Goal: Communication & Community: Connect with others

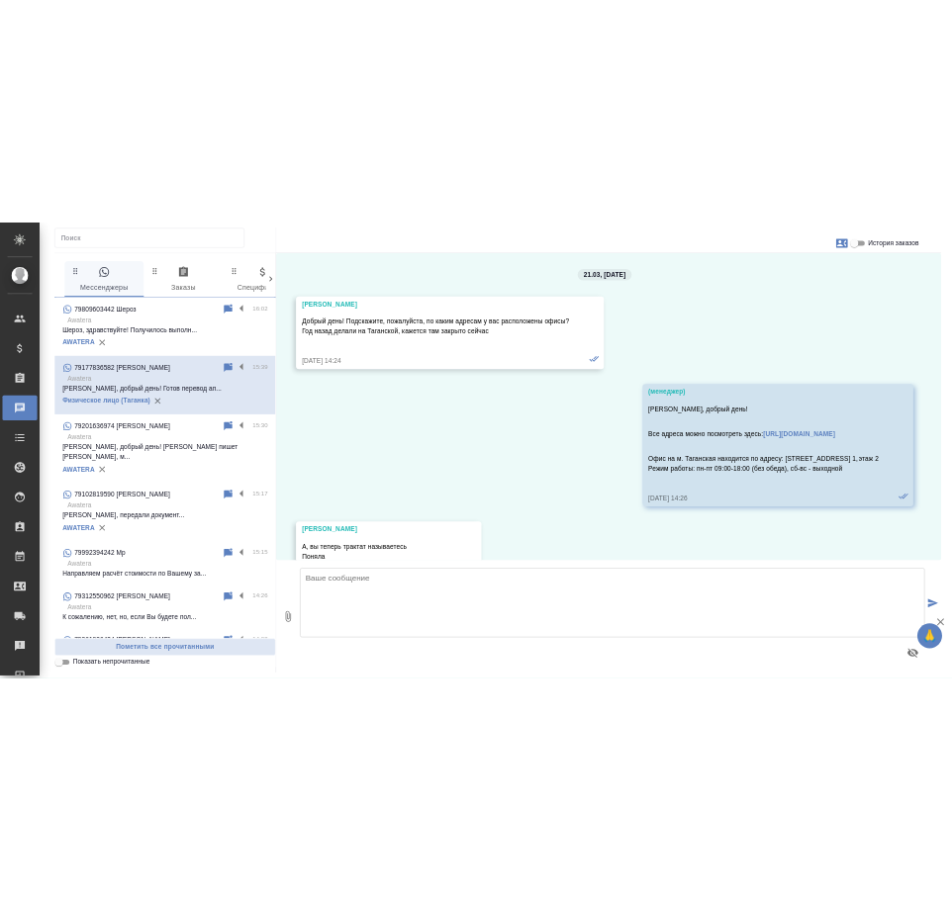
scroll to position [5586, 0]
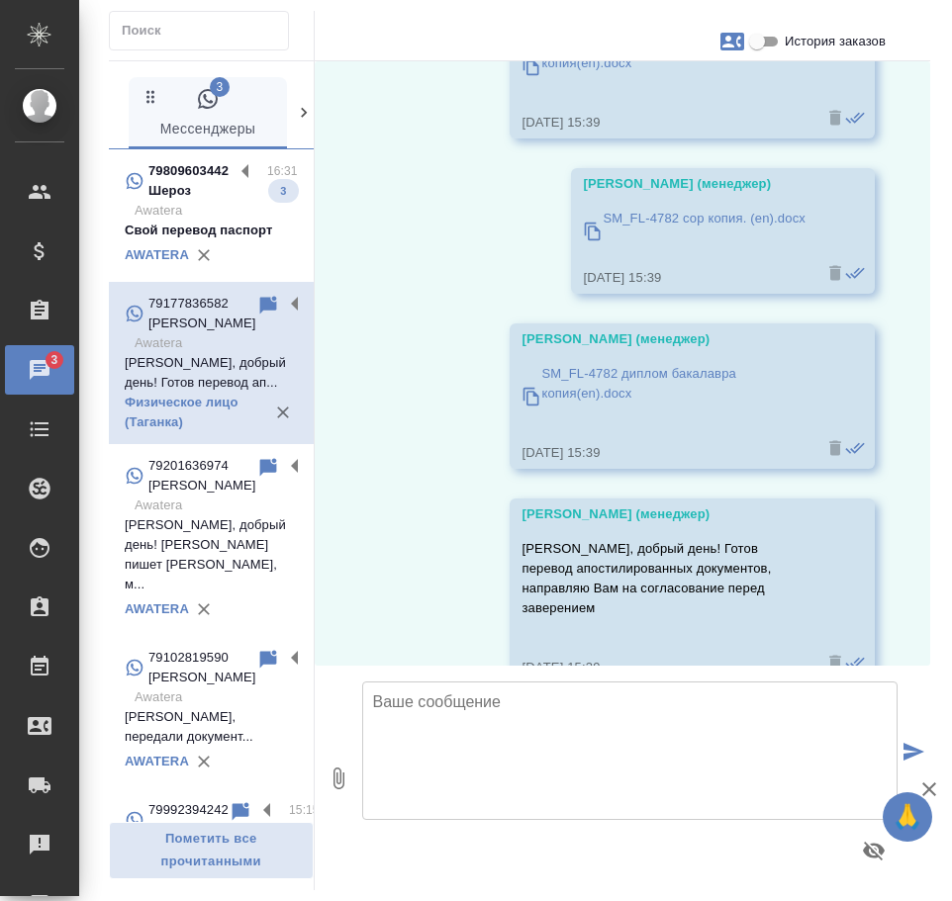
click at [194, 214] on p "Awatera" at bounding box center [216, 211] width 163 height 20
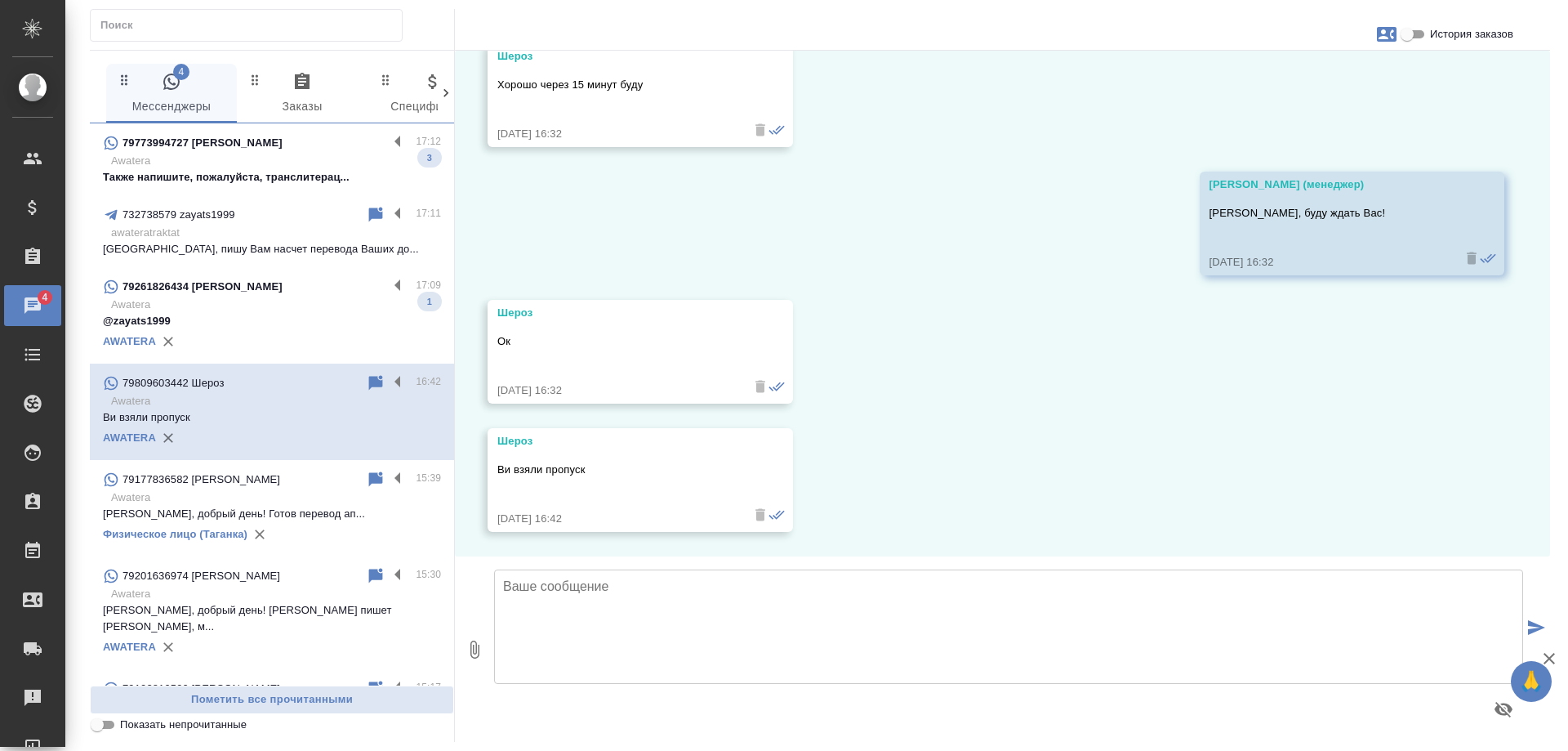
scroll to position [761, 0]
click at [262, 291] on p "79261826434 [PERSON_NAME]" at bounding box center [202, 287] width 160 height 17
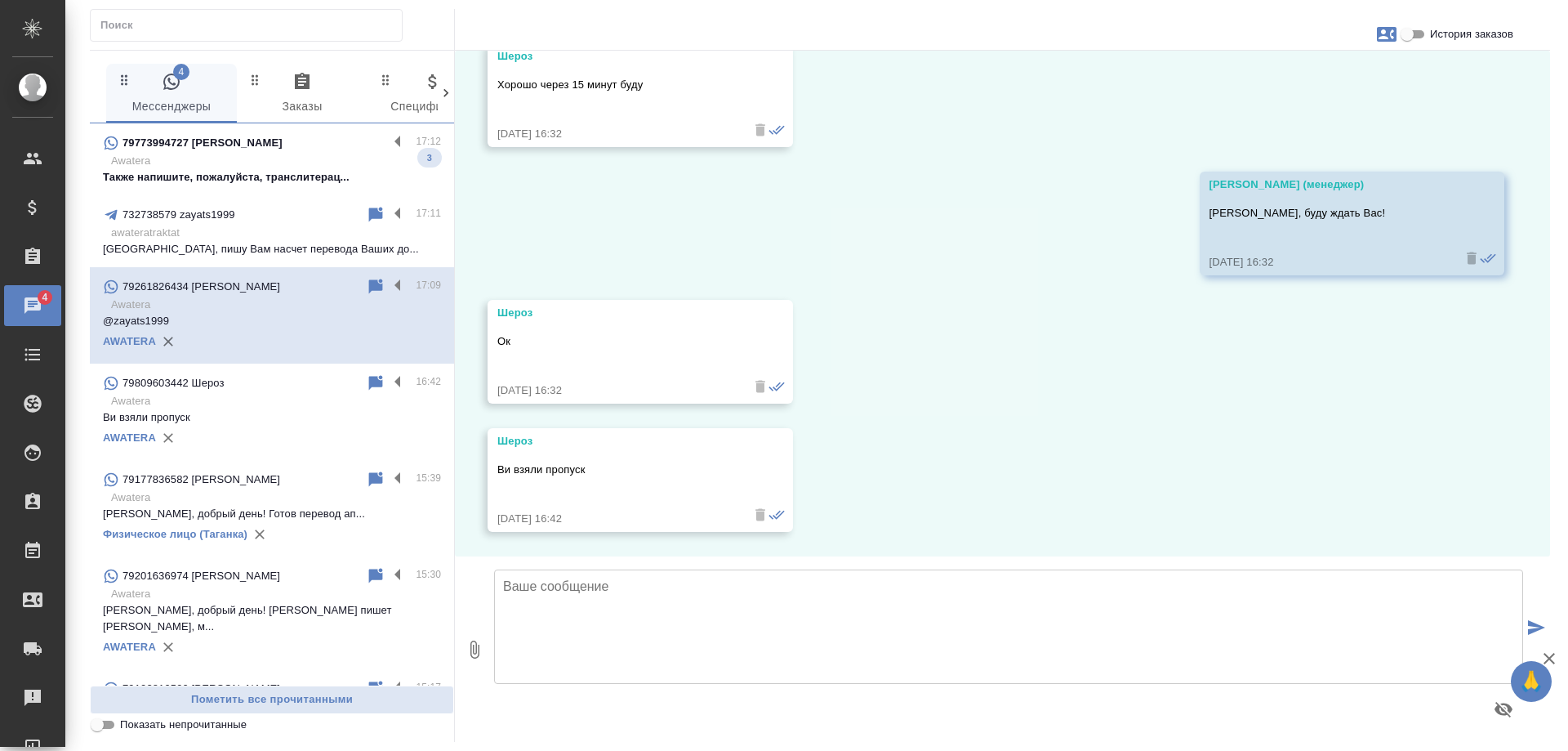
scroll to position [0, 0]
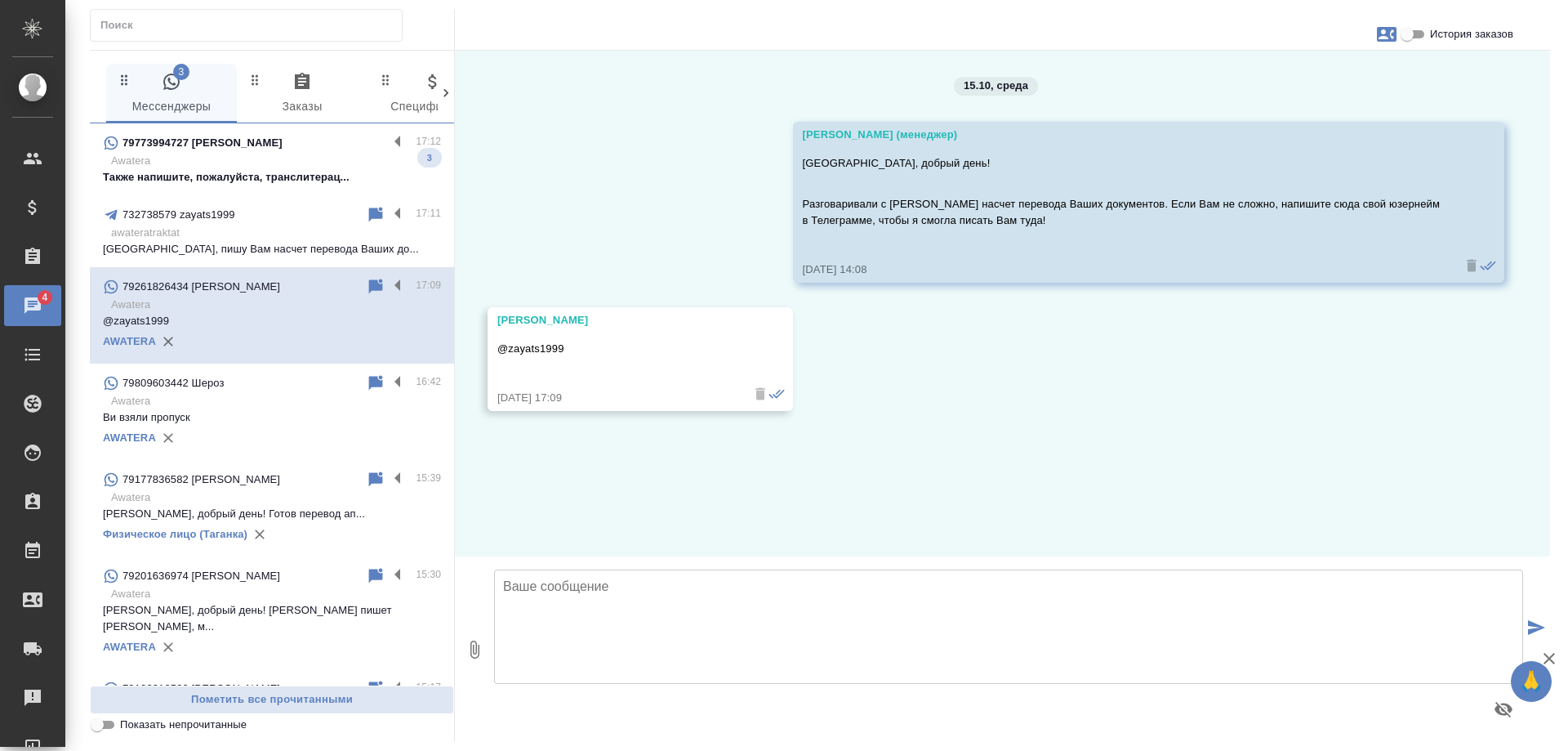
click at [248, 165] on p "Awatera" at bounding box center [277, 161] width 330 height 17
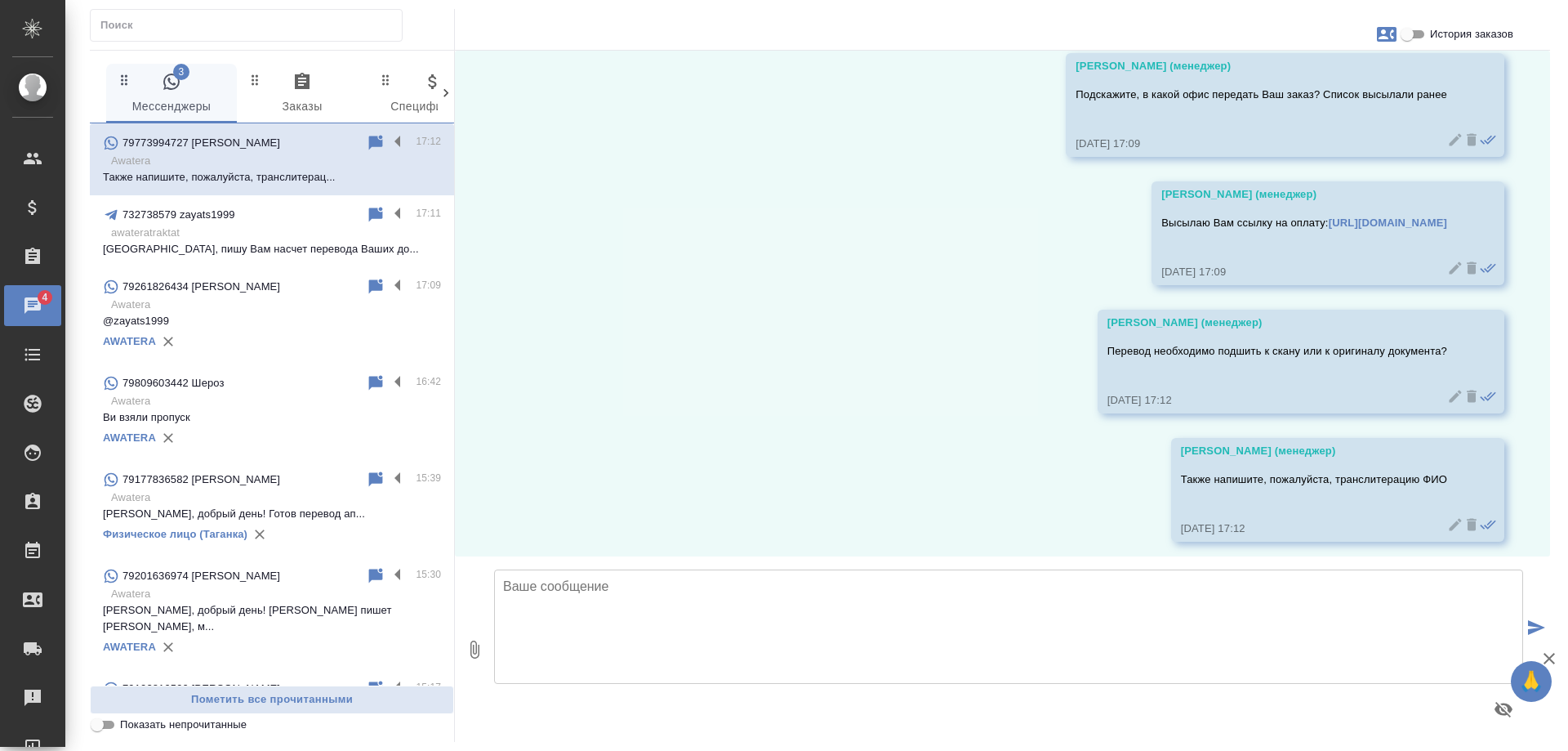
scroll to position [1864, 0]
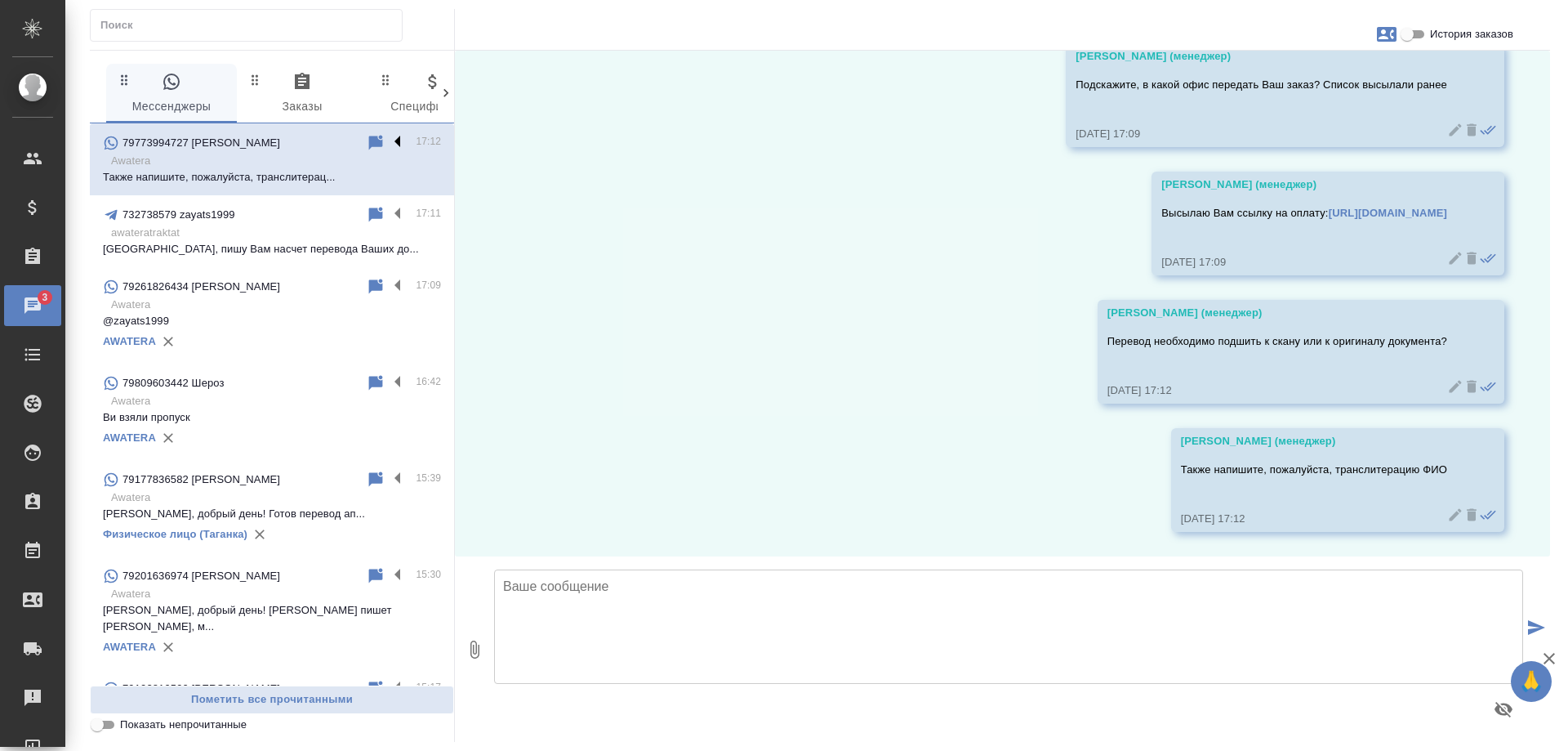
click at [388, 135] on label at bounding box center [402, 142] width 28 height 19
click at [0, 0] on input "checkbox" at bounding box center [0, 0] width 0 height 0
click at [306, 140] on icon at bounding box center [312, 143] width 12 height 15
click at [277, 278] on p "79261826434 [PERSON_NAME]" at bounding box center [201, 287] width 158 height 17
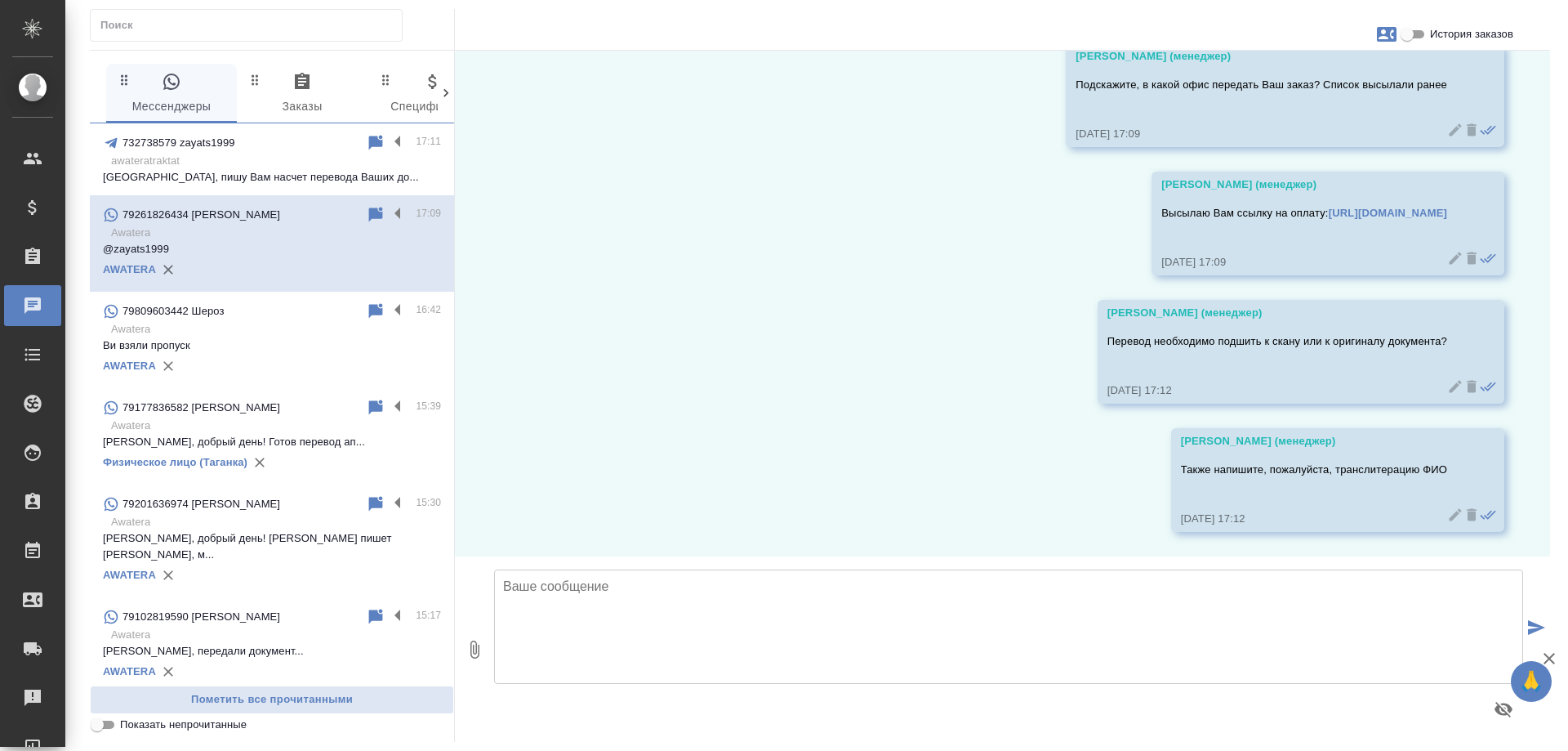
click at [269, 149] on div "732738579 zayats1999" at bounding box center [234, 143] width 263 height 20
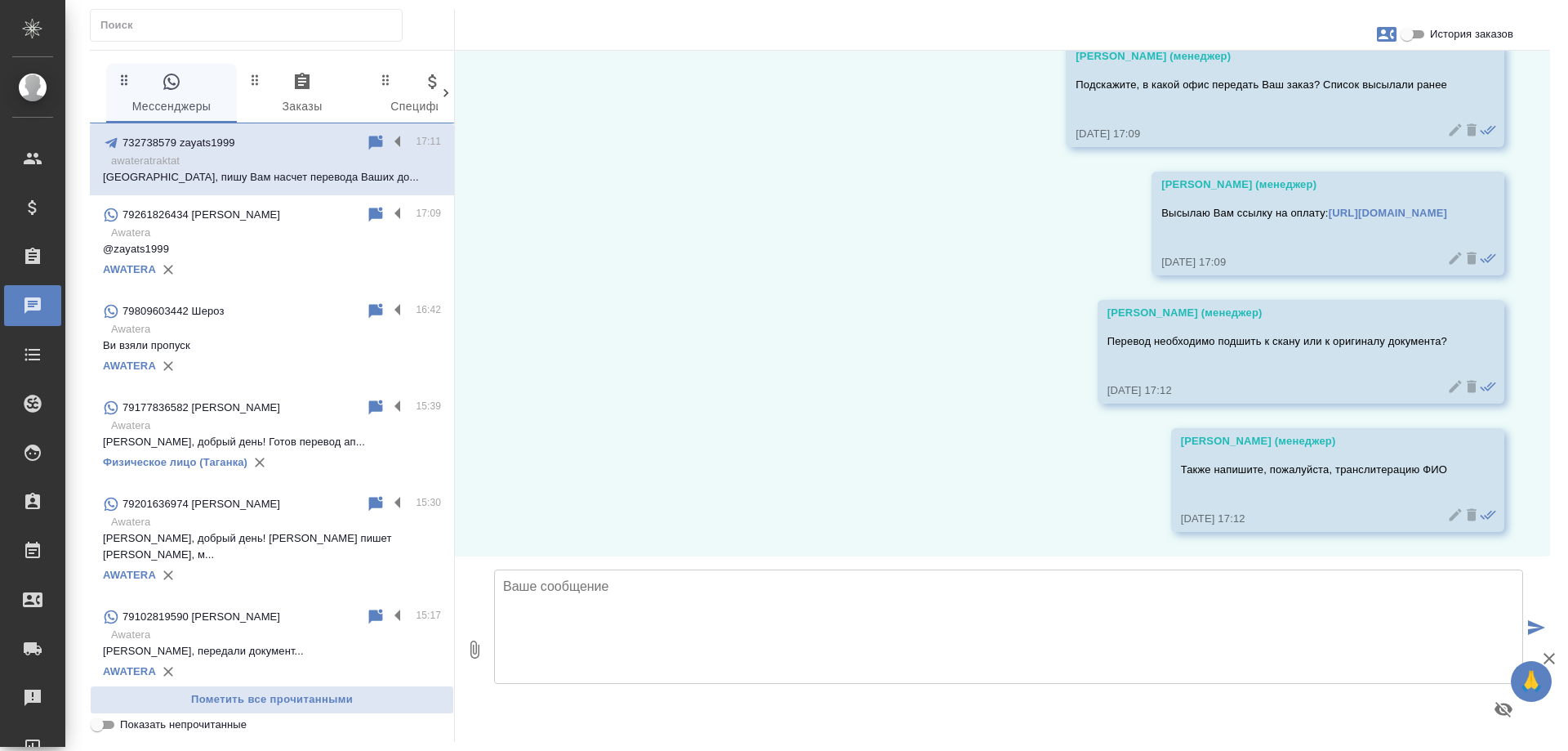
scroll to position [0, 0]
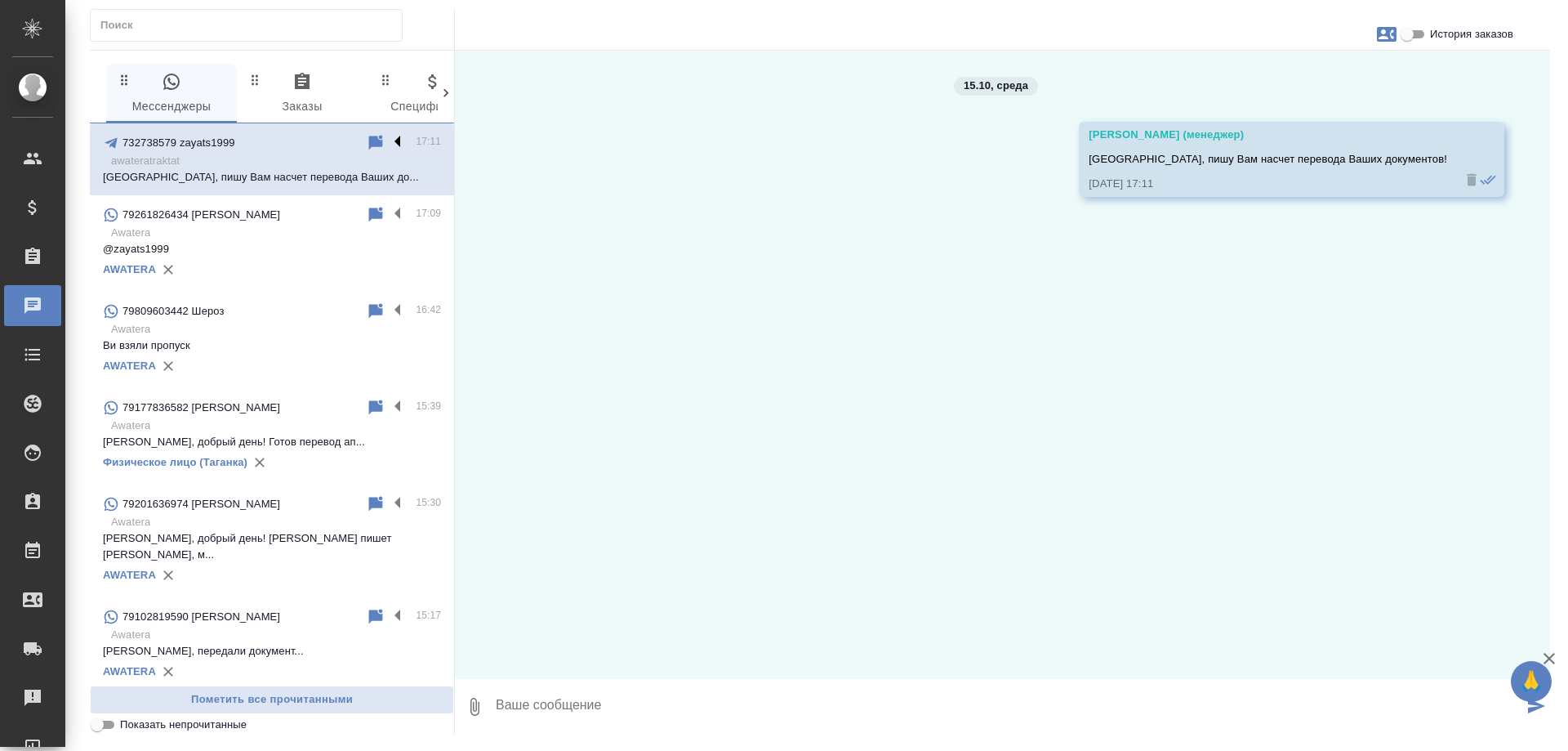
click at [388, 140] on label at bounding box center [402, 142] width 28 height 19
click at [0, 0] on input "checkbox" at bounding box center [0, 0] width 0 height 0
click at [324, 140] on icon at bounding box center [334, 143] width 20 height 20
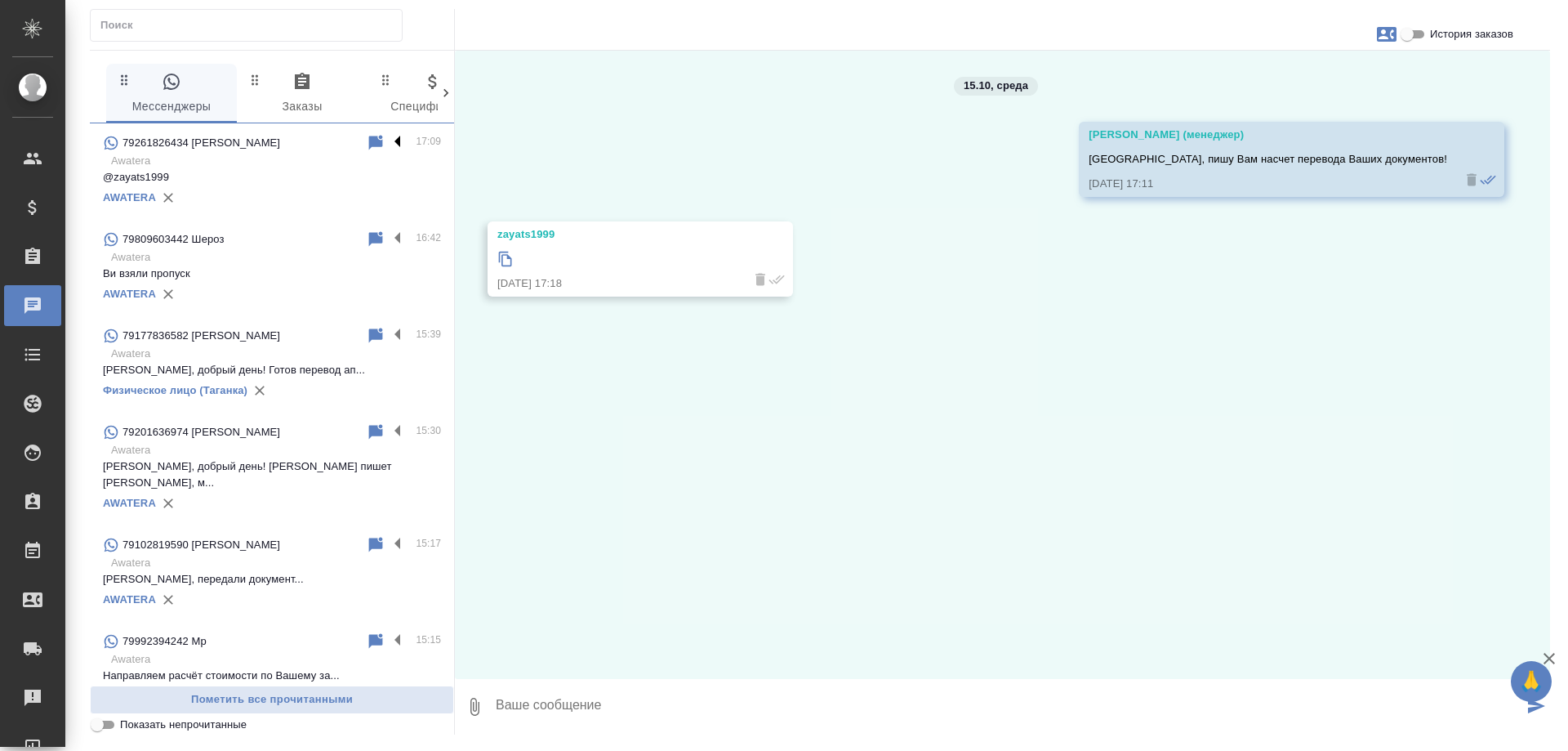
click at [388, 140] on label at bounding box center [402, 142] width 28 height 19
click at [0, 0] on input "checkbox" at bounding box center [0, 0] width 0 height 0
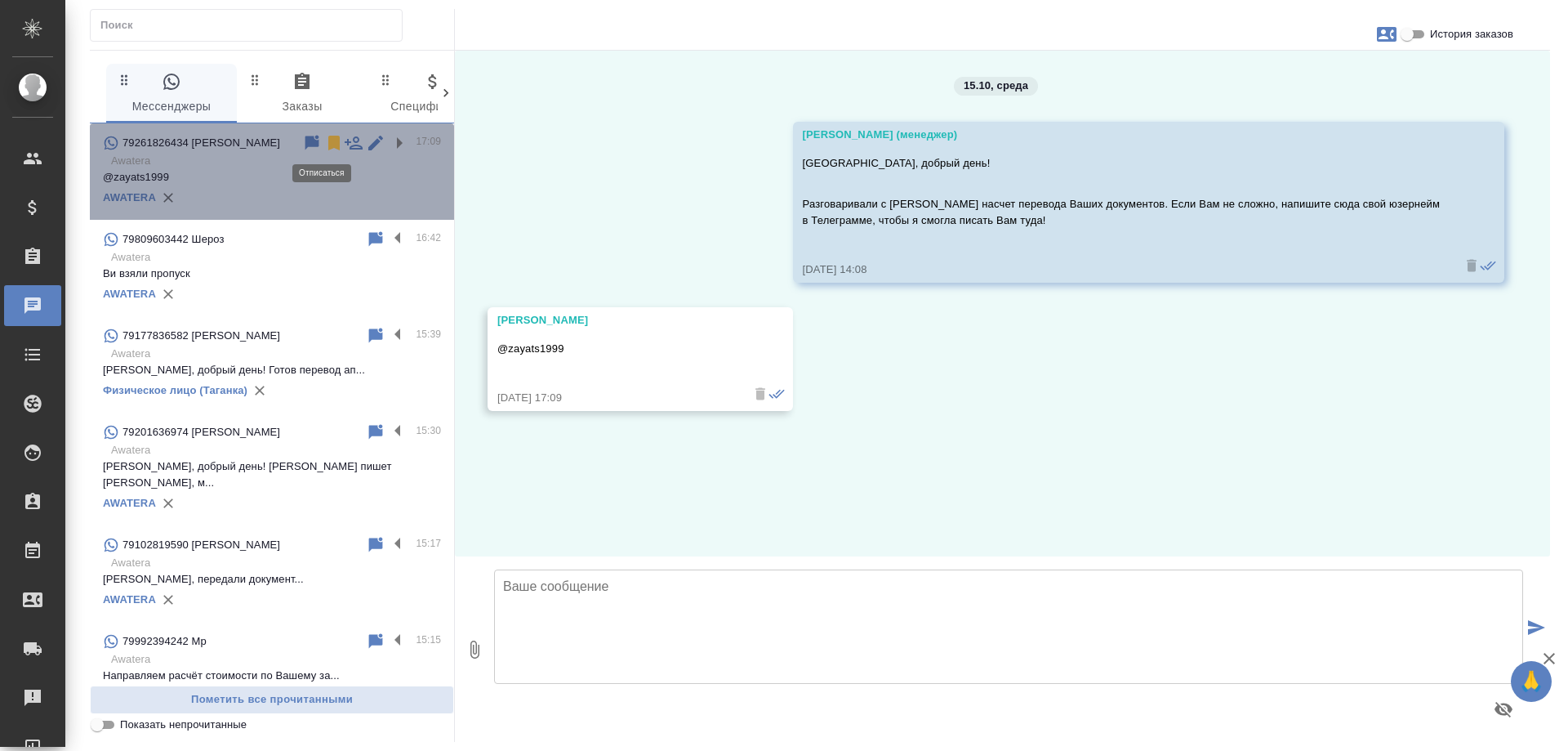
click at [324, 135] on icon at bounding box center [334, 143] width 20 height 20
